Goal: Transaction & Acquisition: Book appointment/travel/reservation

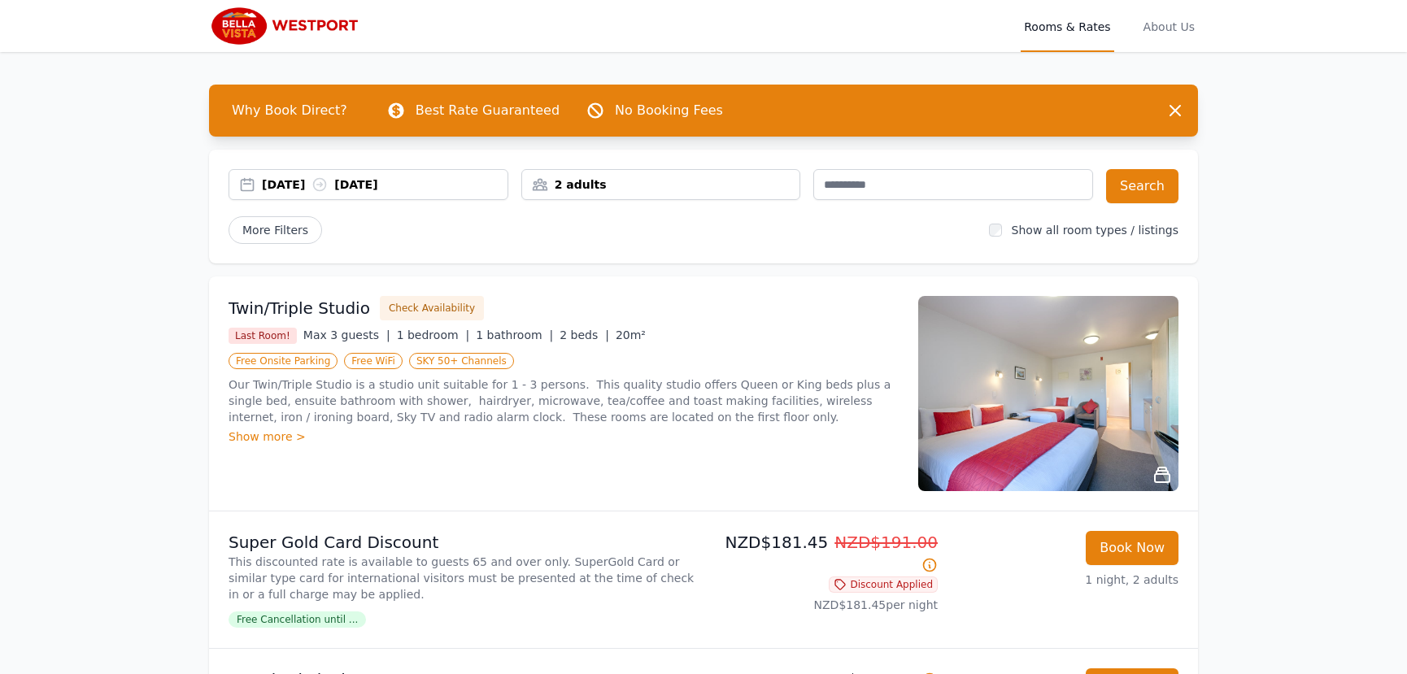
click at [295, 190] on div "[DATE] [DATE]" at bounding box center [385, 185] width 246 height 16
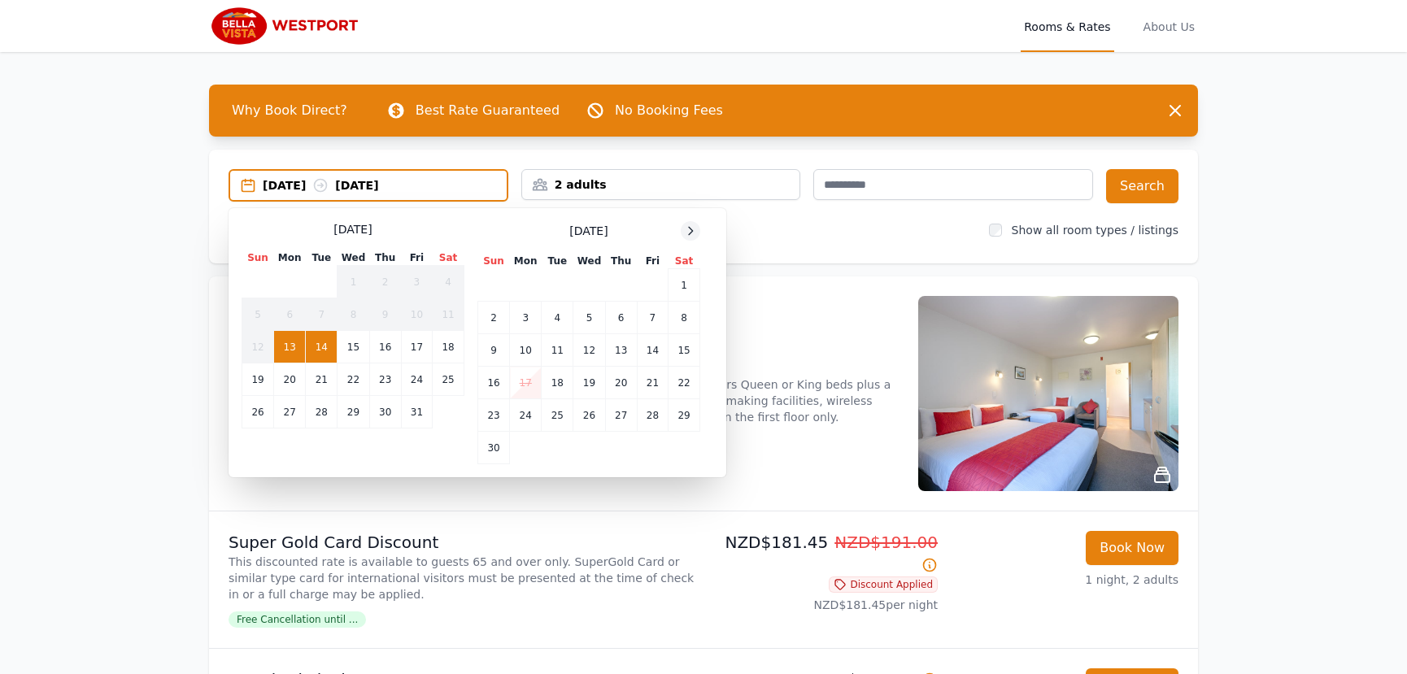
click at [687, 232] on icon at bounding box center [690, 231] width 13 height 13
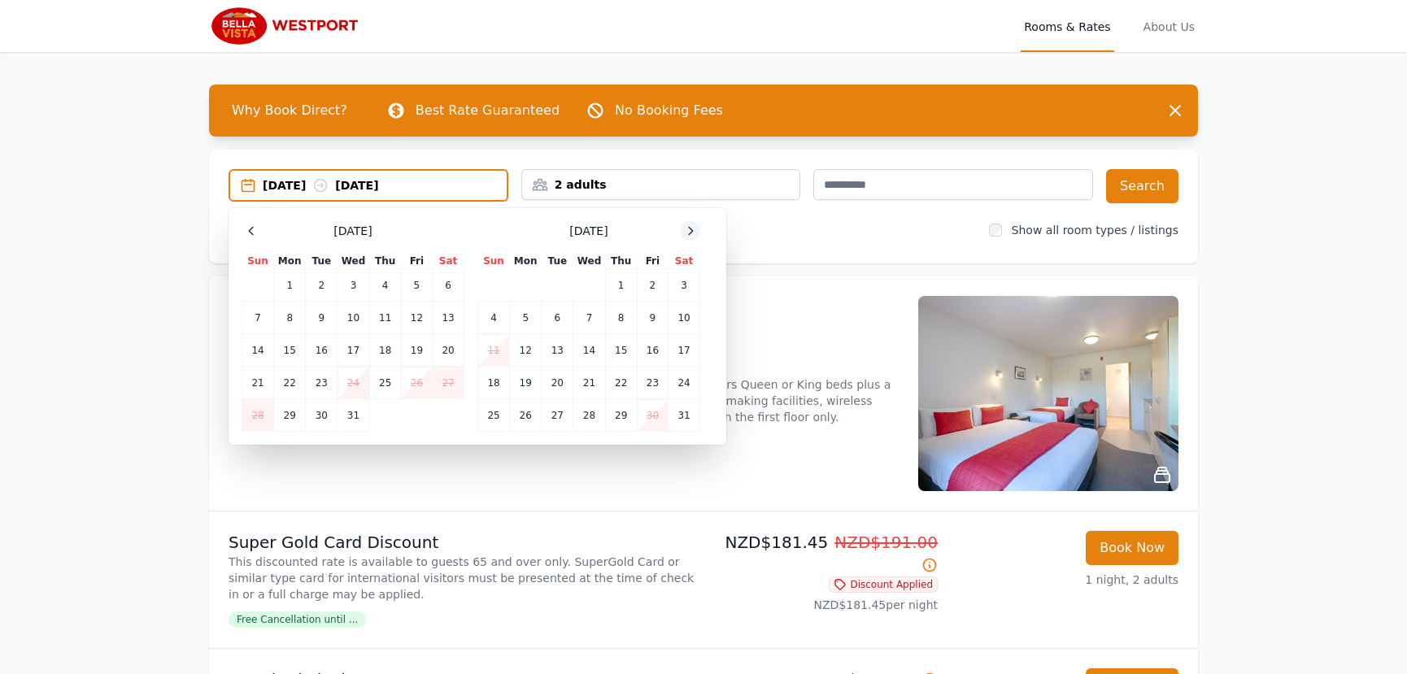
click at [687, 232] on icon at bounding box center [690, 231] width 13 height 13
click at [556, 321] on td "10" at bounding box center [558, 318] width 32 height 33
drag, startPoint x: 596, startPoint y: 319, endPoint x: 639, endPoint y: 316, distance: 43.2
click at [596, 319] on td "11" at bounding box center [590, 318] width 32 height 33
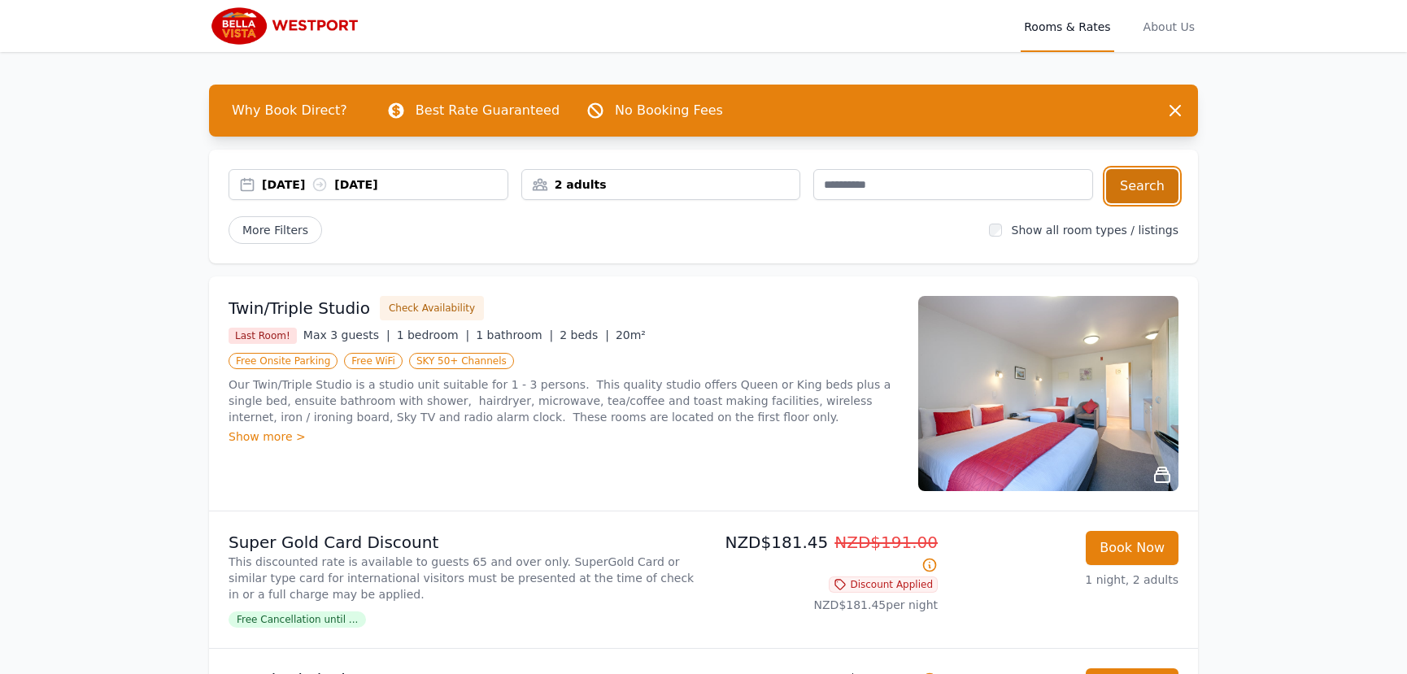
click at [1147, 191] on button "Search" at bounding box center [1142, 186] width 72 height 34
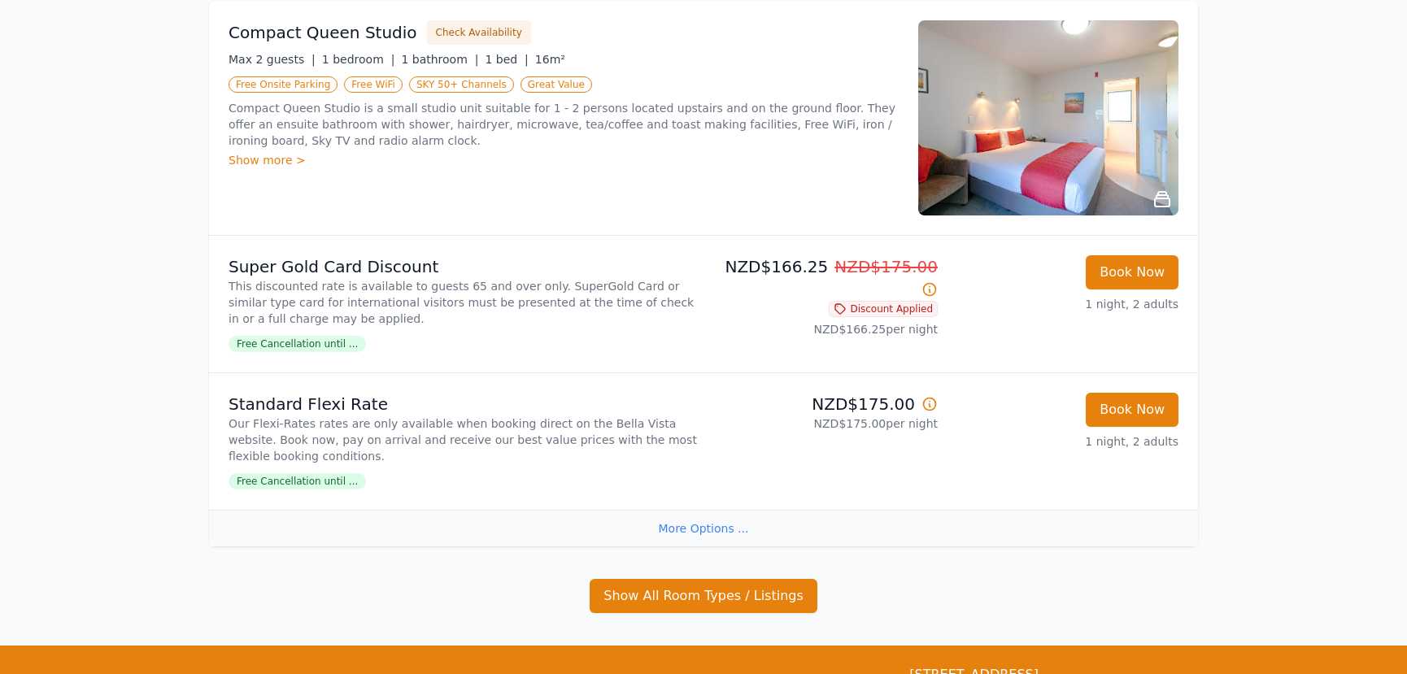
scroll to position [439, 0]
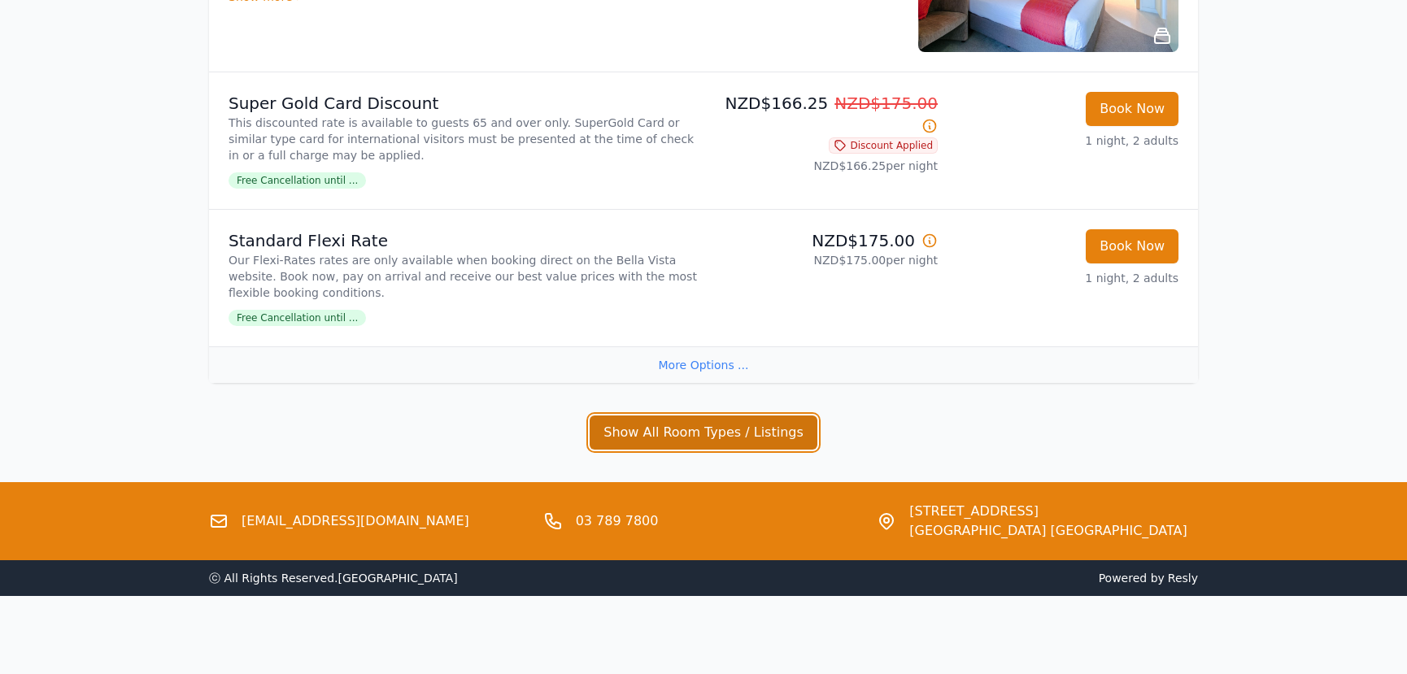
click at [758, 418] on button "Show All Room Types / Listings" at bounding box center [704, 433] width 228 height 34
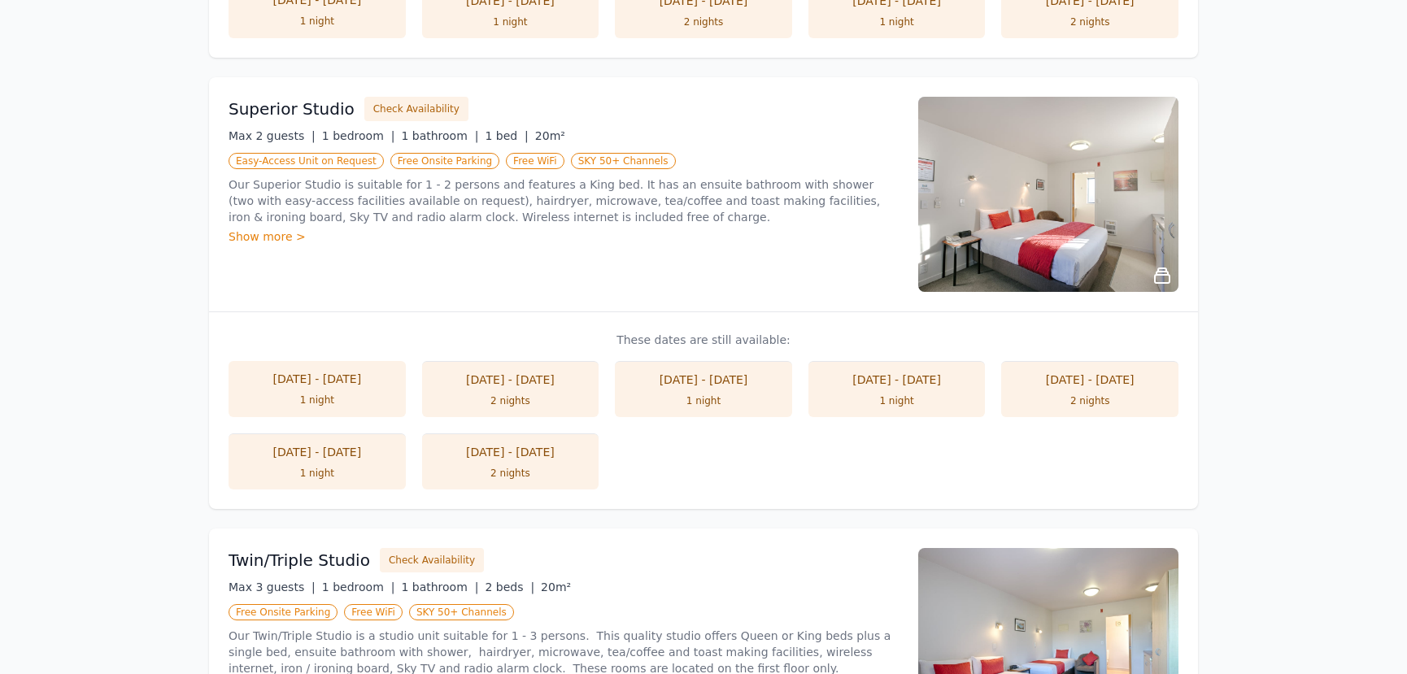
scroll to position [1355, 0]
